Goal: Task Accomplishment & Management: Use online tool/utility

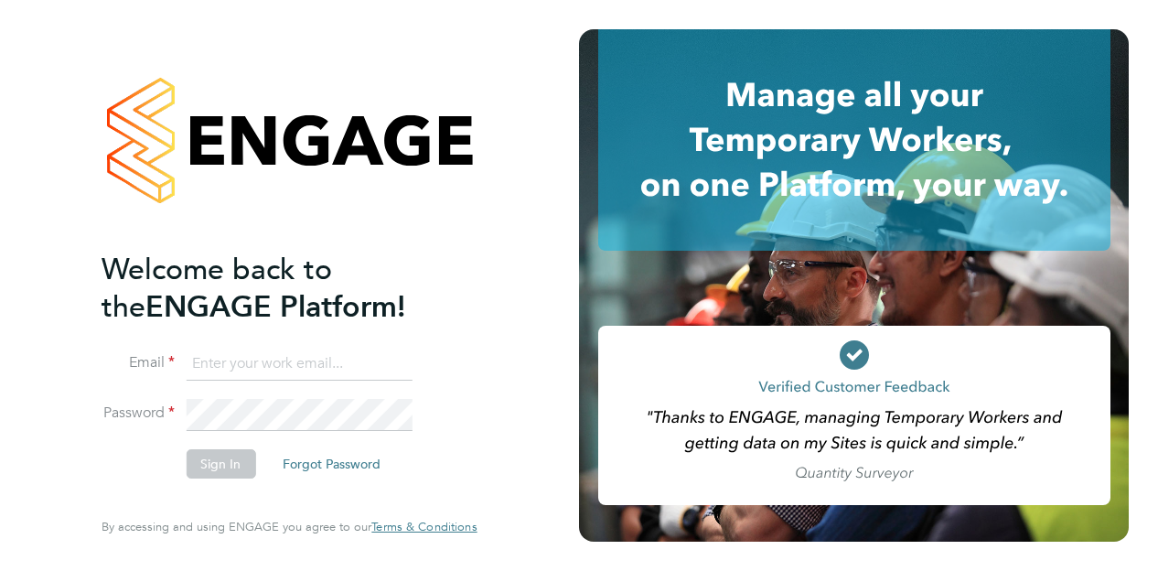
type input "[EMAIL_ADDRESS][PERSON_NAME][PERSON_NAME][DOMAIN_NAME]"
click at [214, 462] on button "Sign In" at bounding box center [221, 463] width 70 height 29
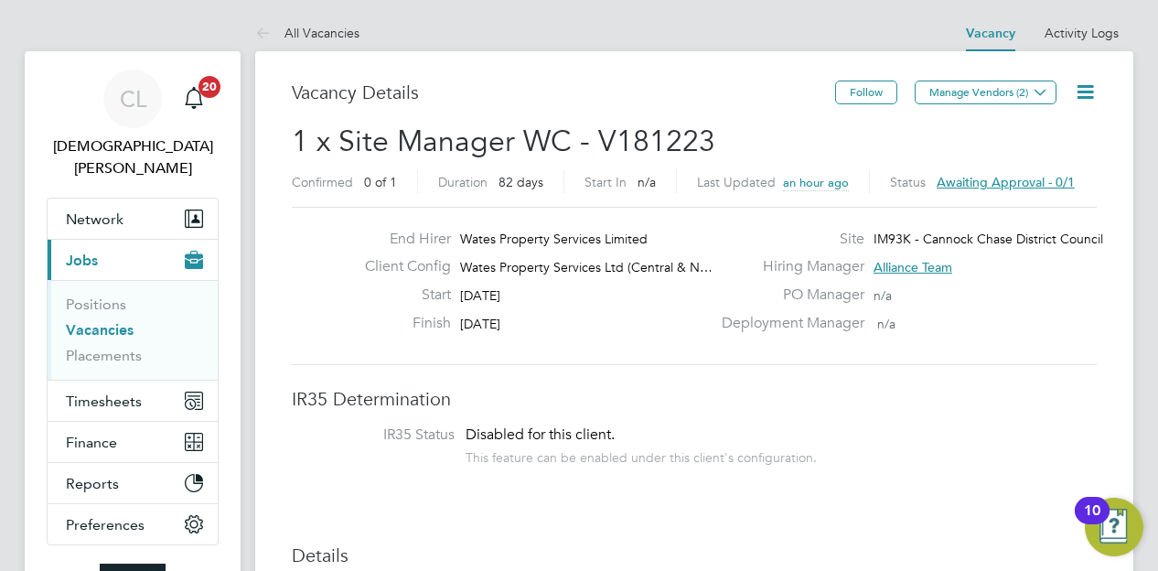
click at [990, 183] on span "Awaiting approval - 0/1" at bounding box center [1006, 182] width 138 height 16
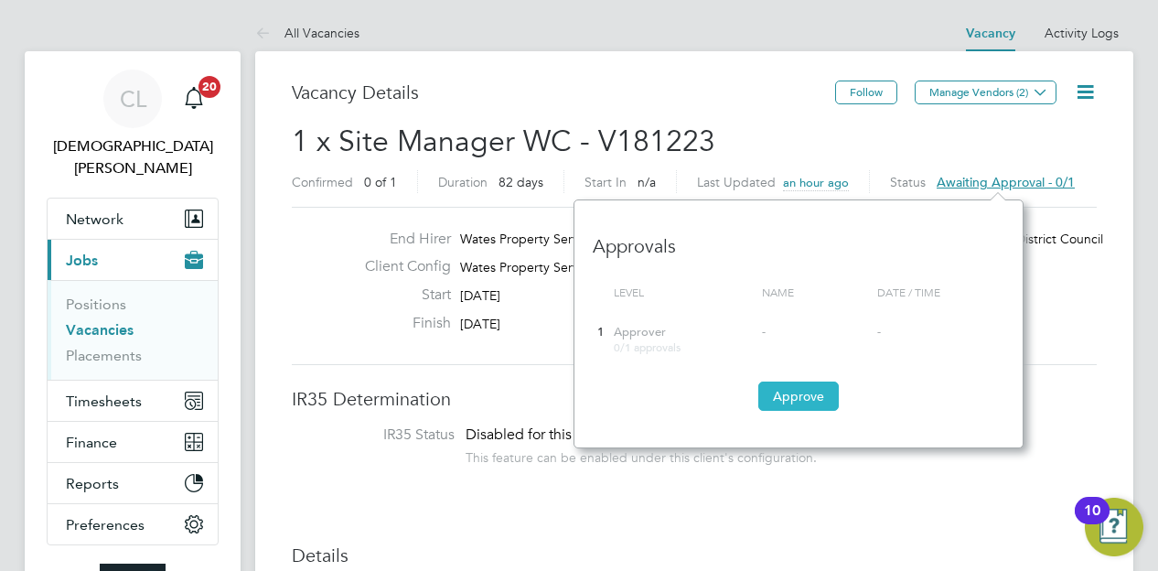
click at [797, 392] on button "Approve" at bounding box center [798, 395] width 80 height 29
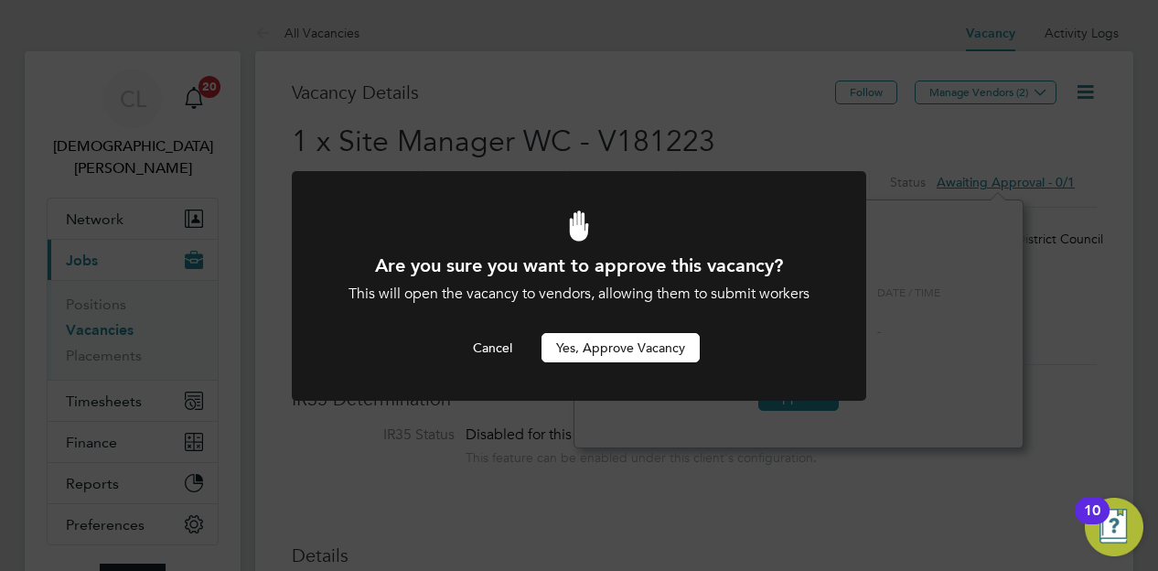
click at [622, 345] on button "Yes, Approve Vacancy" at bounding box center [620, 347] width 158 height 29
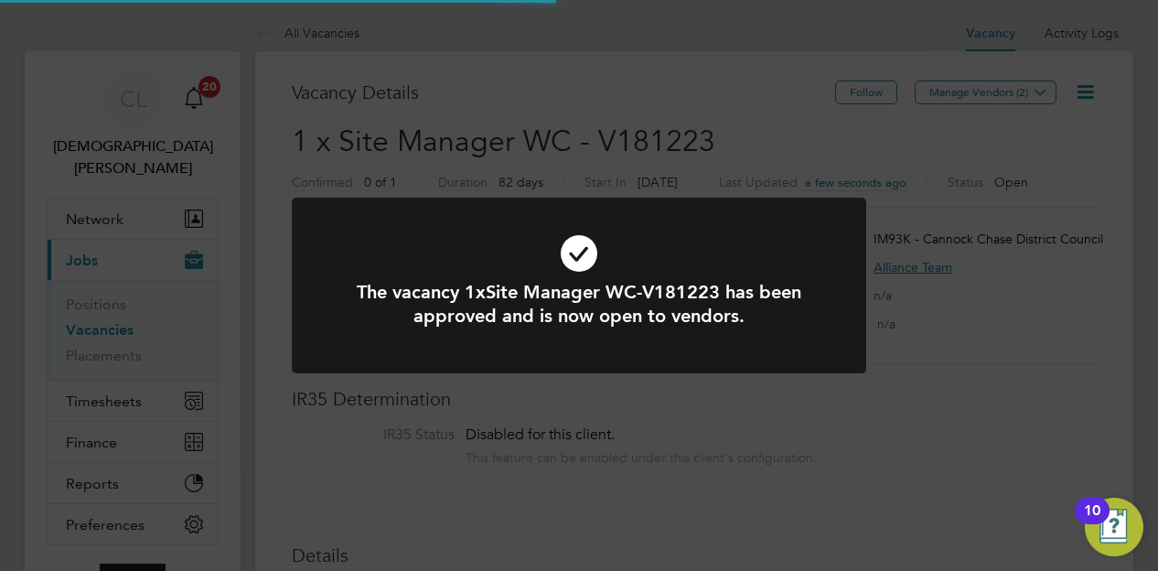
scroll to position [32, 285]
click at [651, 418] on div "The vacancy 1xSite Manager WC-V181223 has been approved and is now open to vend…" at bounding box center [579, 285] width 1158 height 571
